Goal: Information Seeking & Learning: Compare options

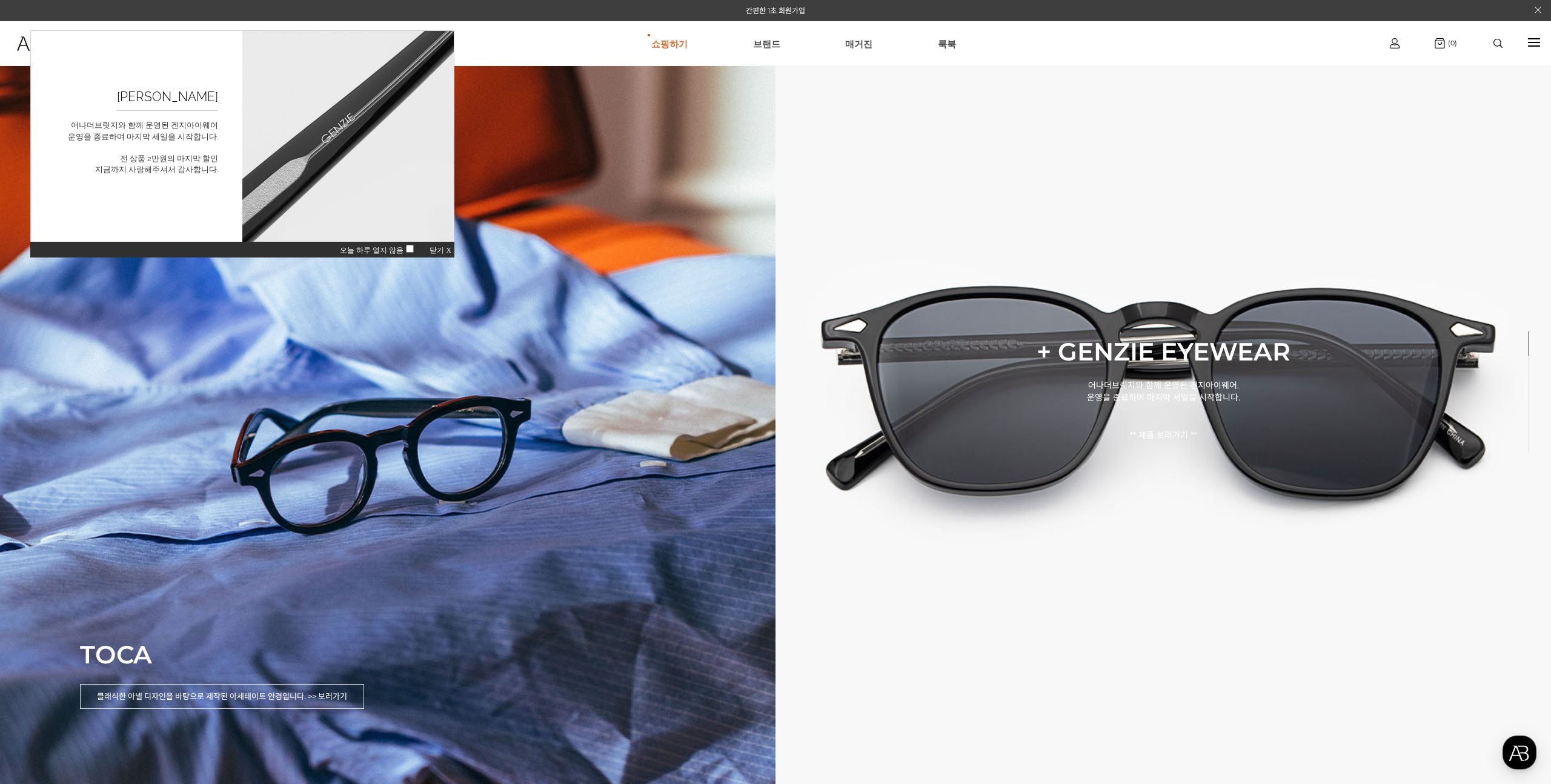
click at [444, 250] on span "닫기 X" at bounding box center [440, 250] width 22 height 9
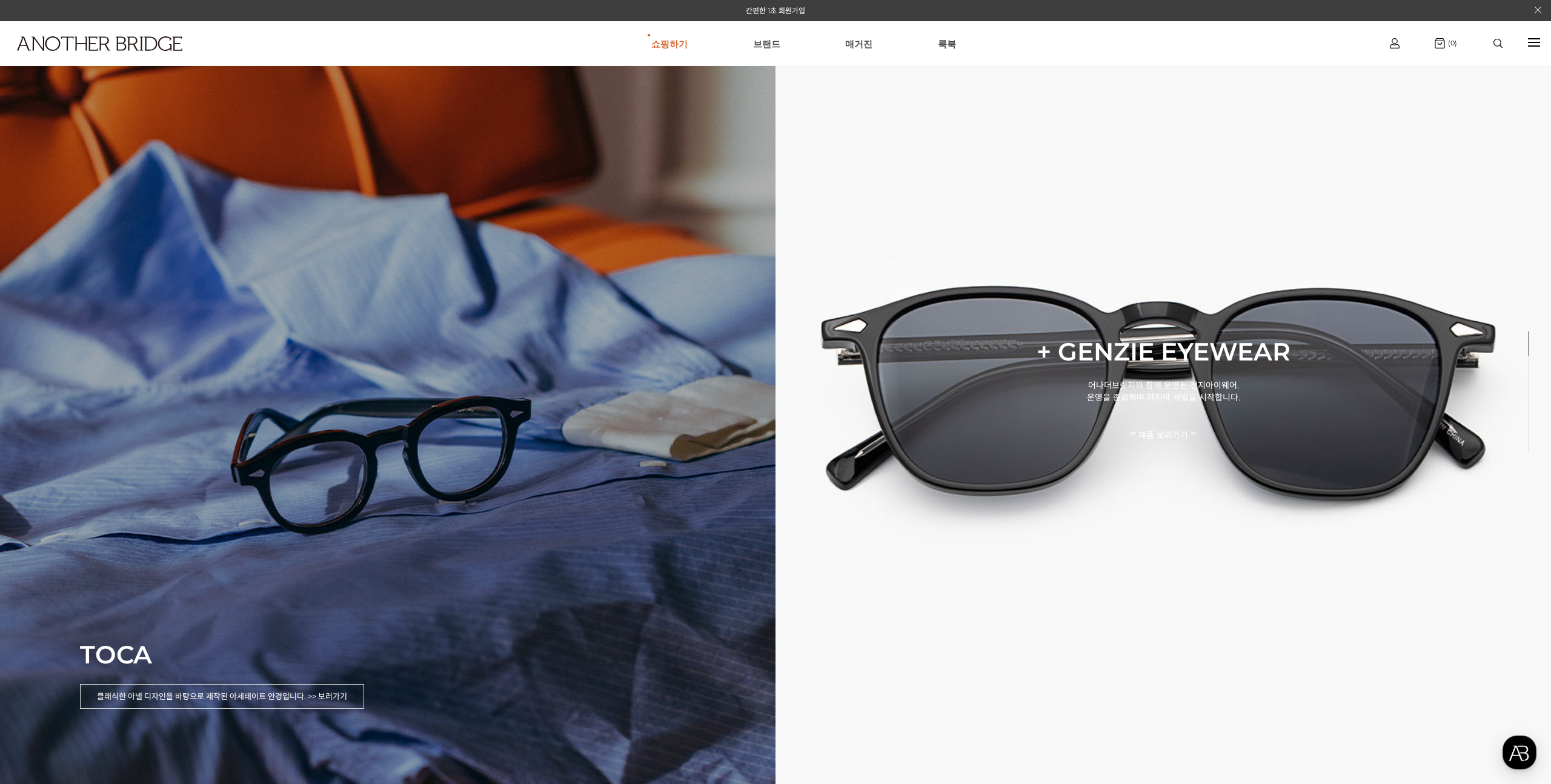
click at [518, 409] on div "TOCA 클래식한 아넬 디자인을 바탕으로 제작된 아세테이트 안경입니다. >> 보러가기" at bounding box center [387, 392] width 776 height 784
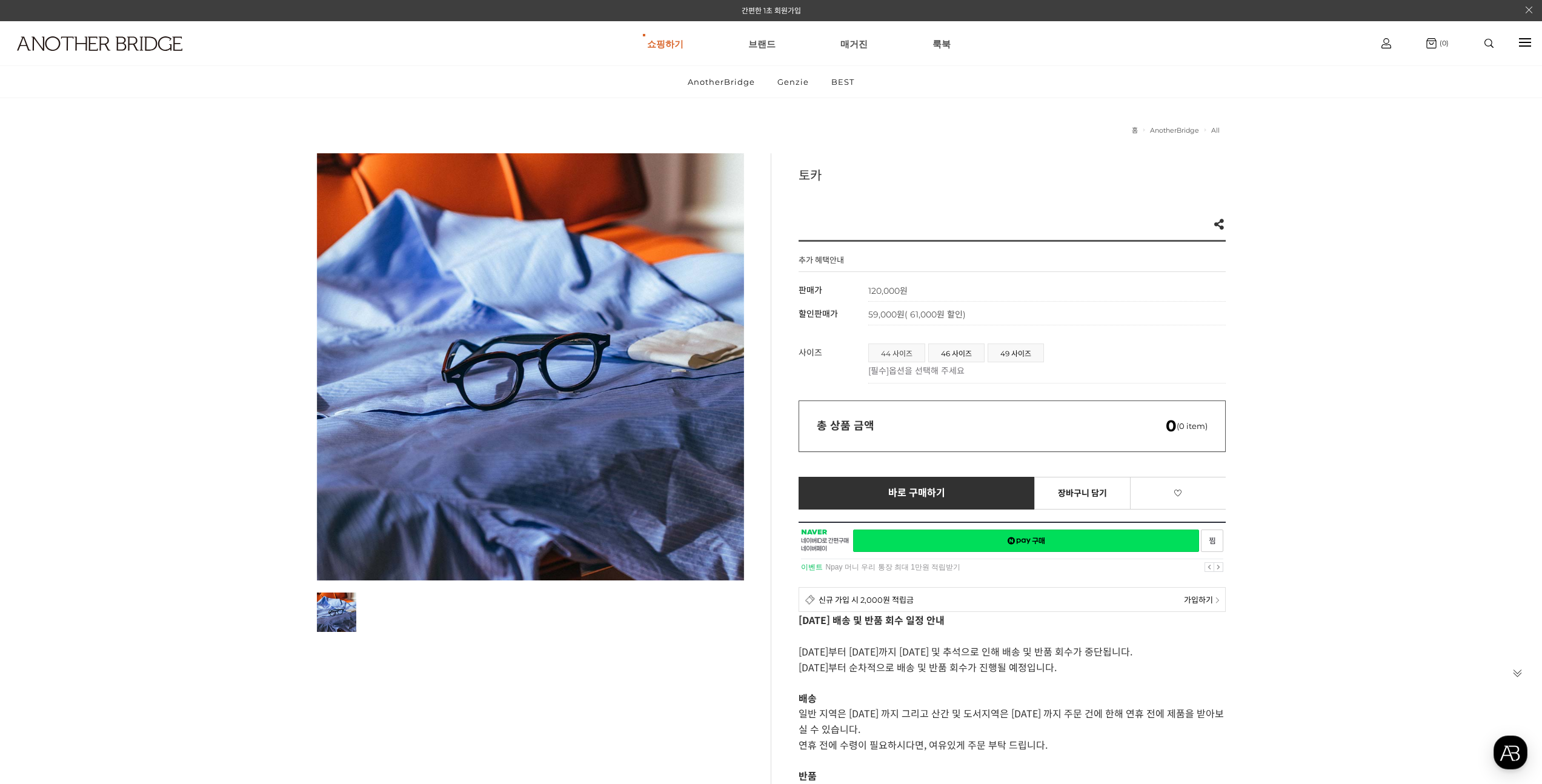
click at [874, 355] on span "44 사이즈" at bounding box center [896, 353] width 55 height 17
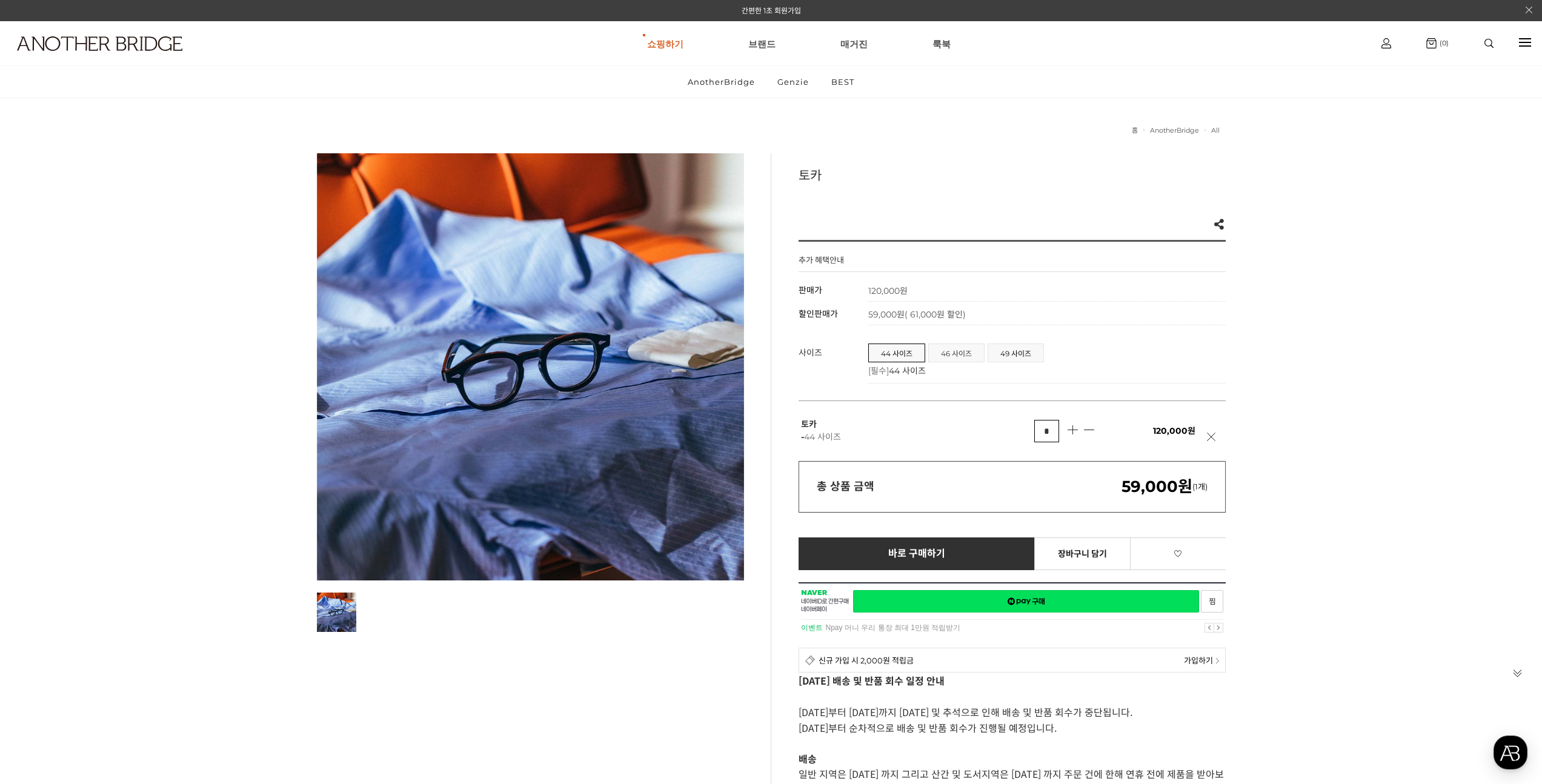
click at [951, 352] on span "46 사이즈" at bounding box center [956, 353] width 55 height 17
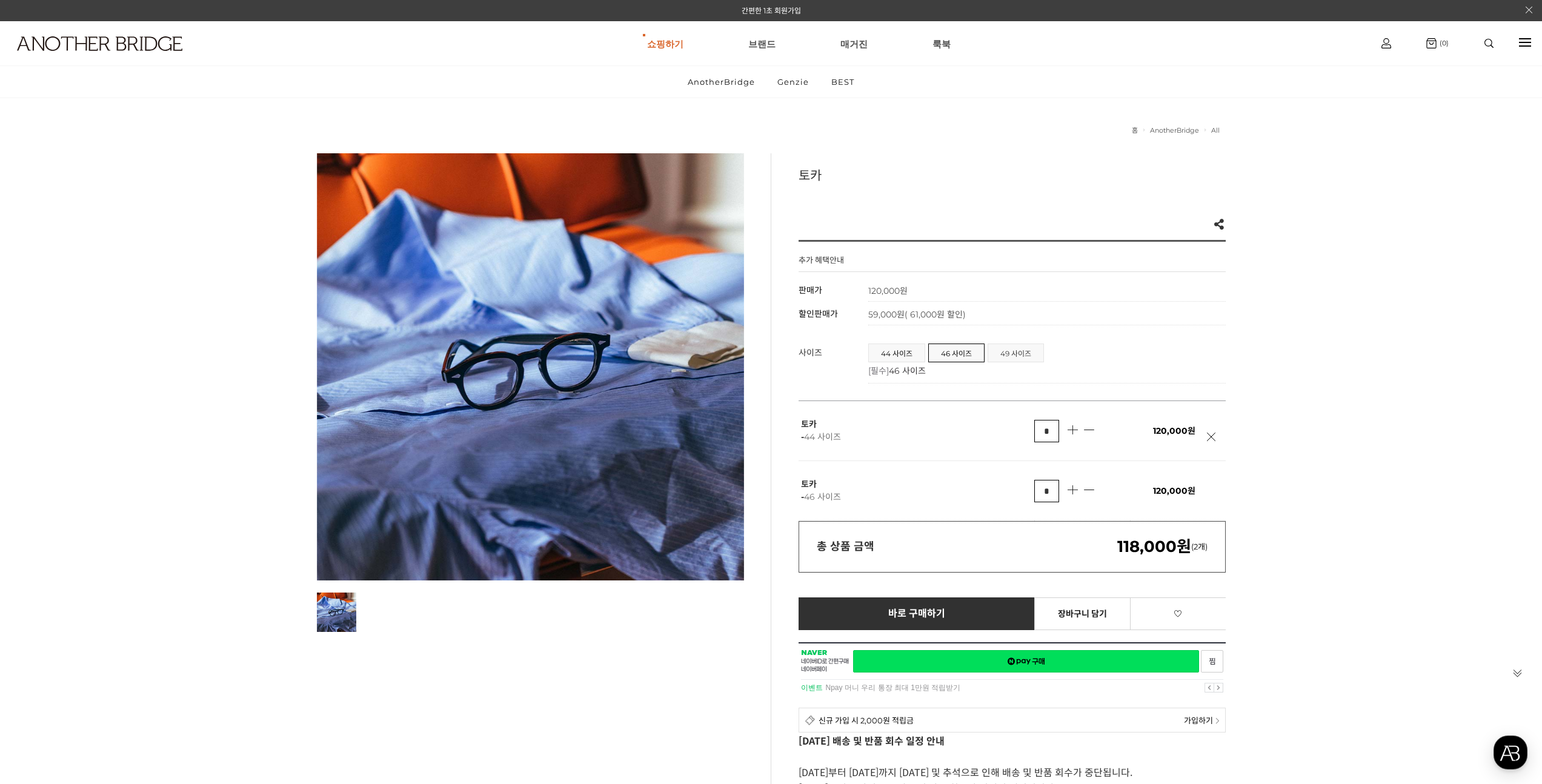
click at [1017, 357] on span "49 사이즈" at bounding box center [1016, 353] width 55 height 17
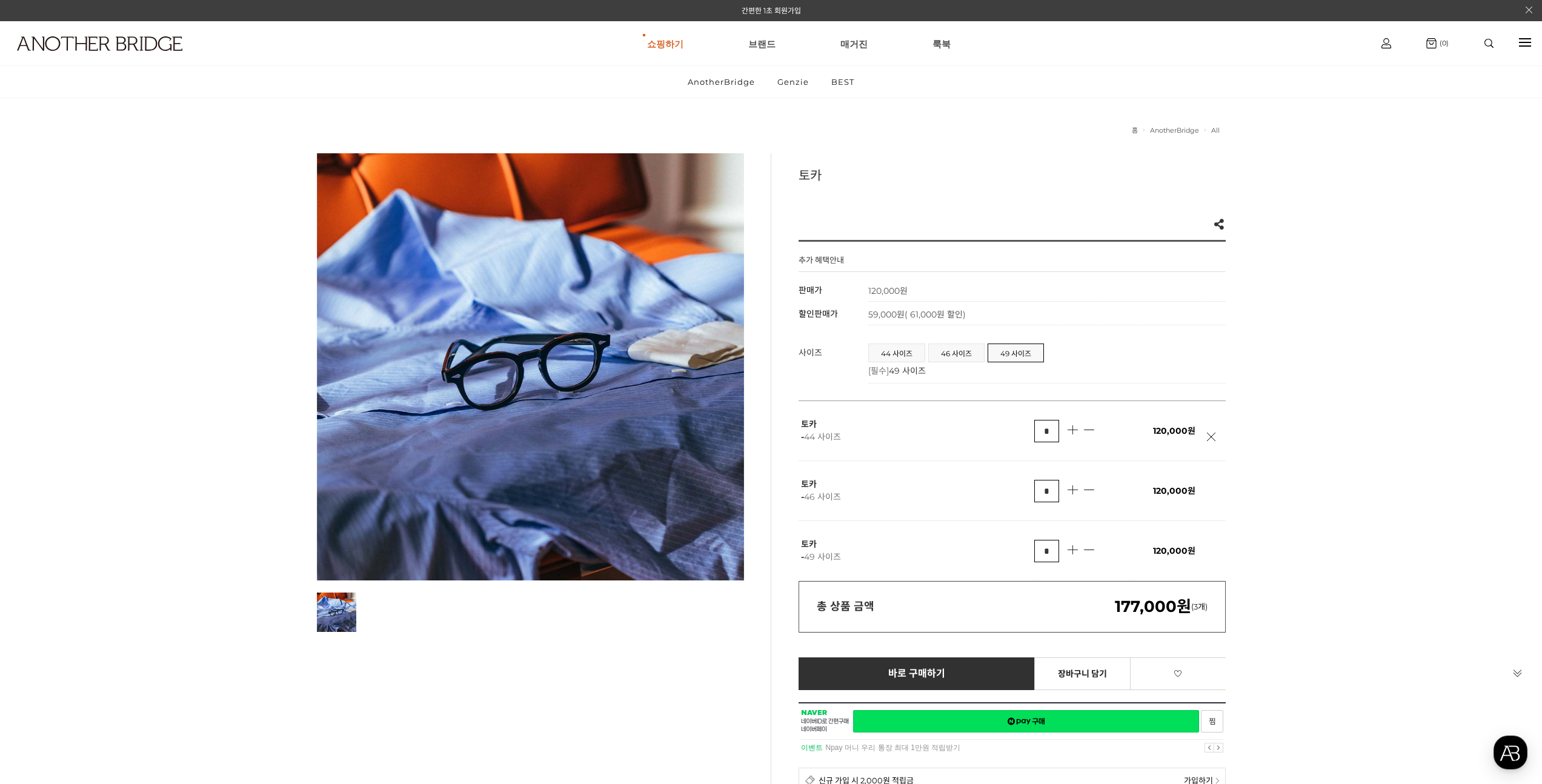
drag, startPoint x: 1046, startPoint y: 280, endPoint x: 1027, endPoint y: 262, distance: 26.2
click at [1488, 42] on img at bounding box center [1489, 44] width 9 height 9
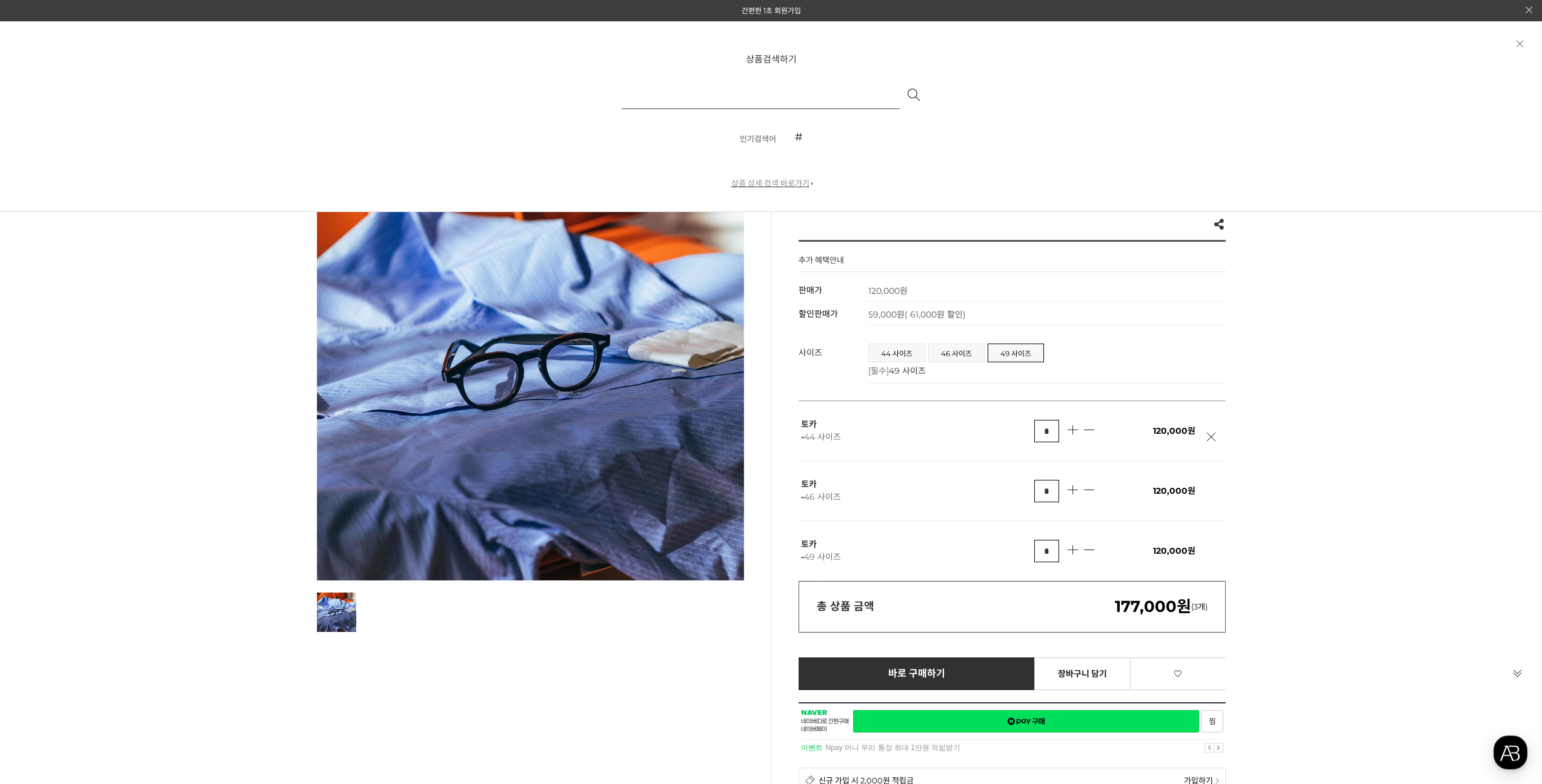
drag, startPoint x: 738, startPoint y: 83, endPoint x: 739, endPoint y: 90, distance: 7.1
click at [738, 83] on input "text" at bounding box center [761, 94] width 278 height 29
type input "**"
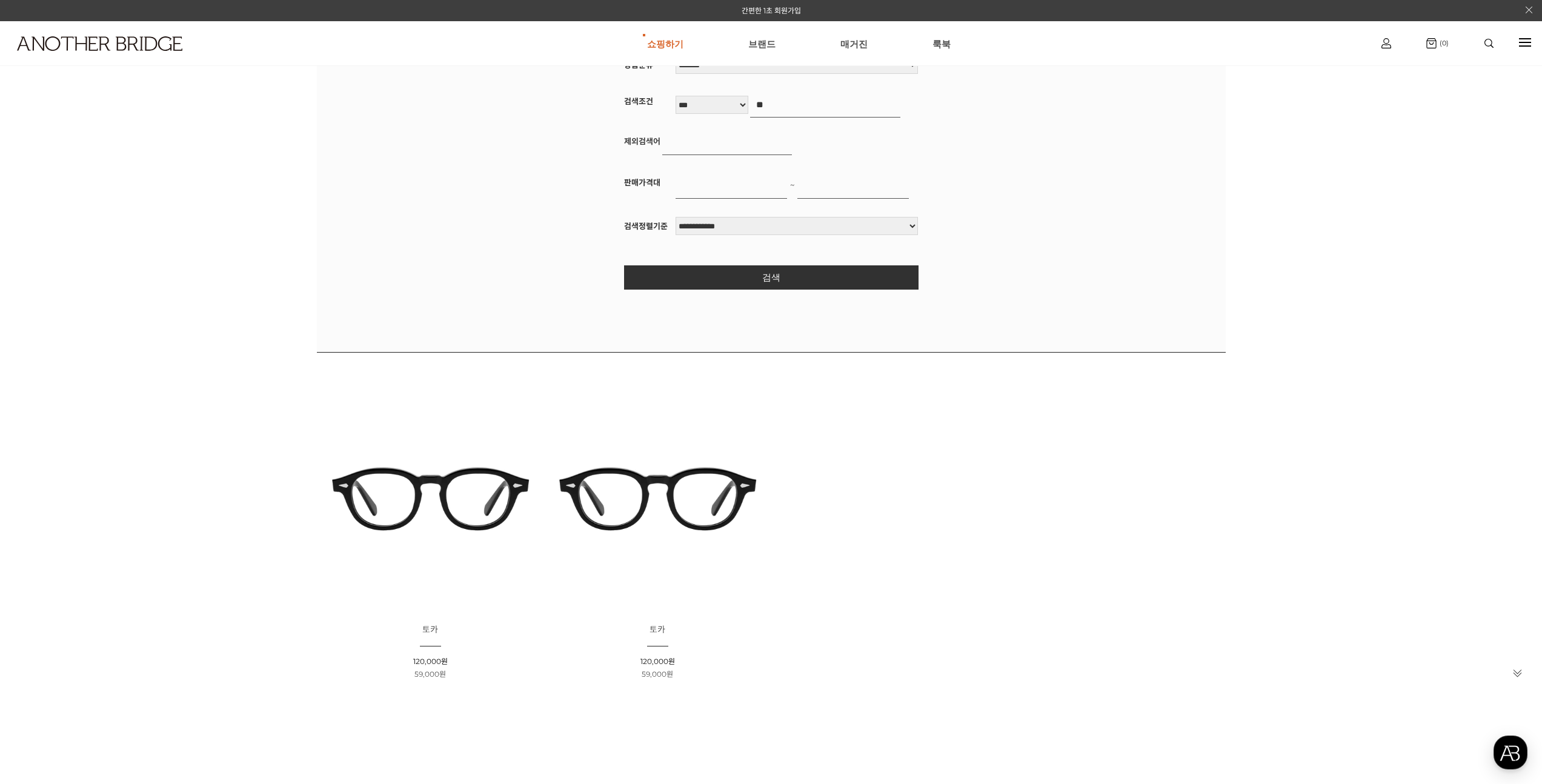
click at [682, 532] on img at bounding box center [658, 498] width 219 height 219
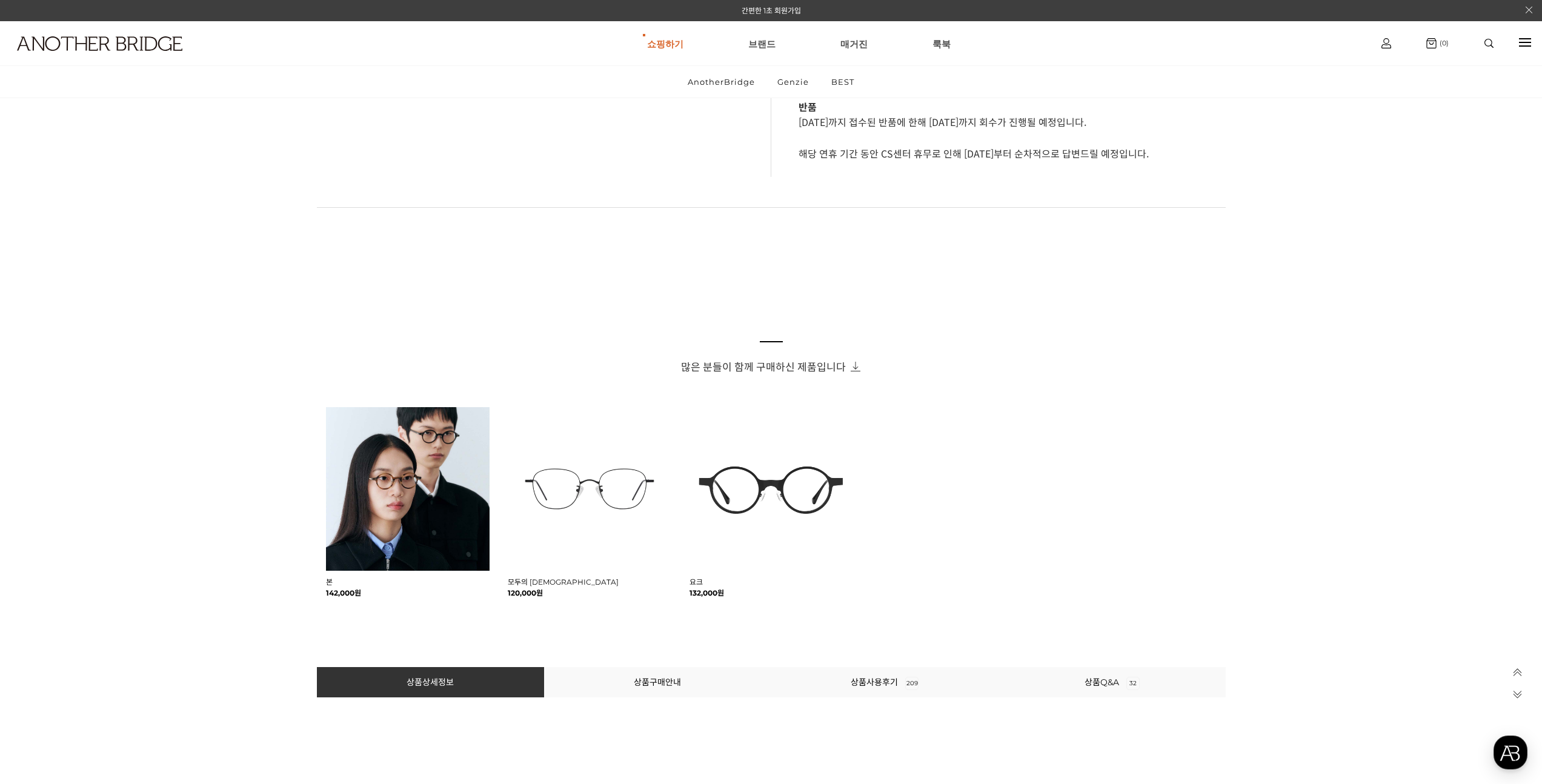
scroll to position [668, 0]
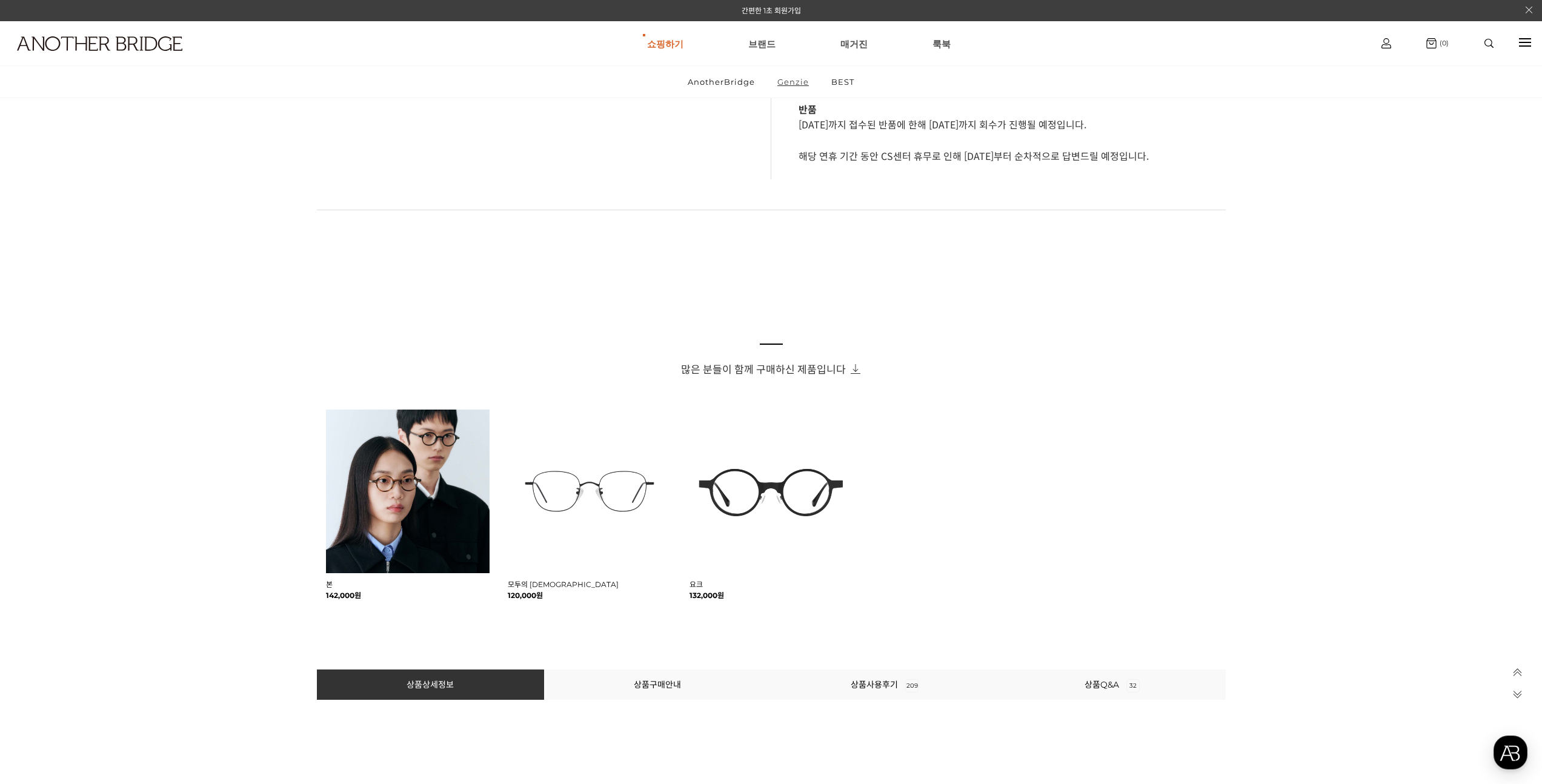
click at [795, 86] on link "Genzie" at bounding box center [793, 82] width 52 height 31
